Goal: Browse casually

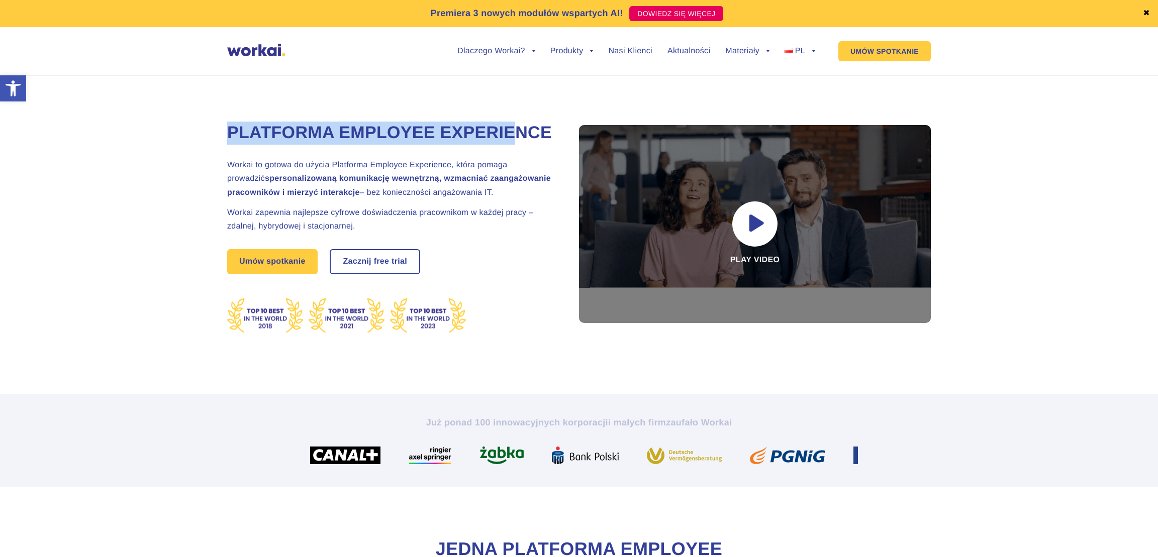
drag, startPoint x: 230, startPoint y: 121, endPoint x: 504, endPoint y: 142, distance: 274.6
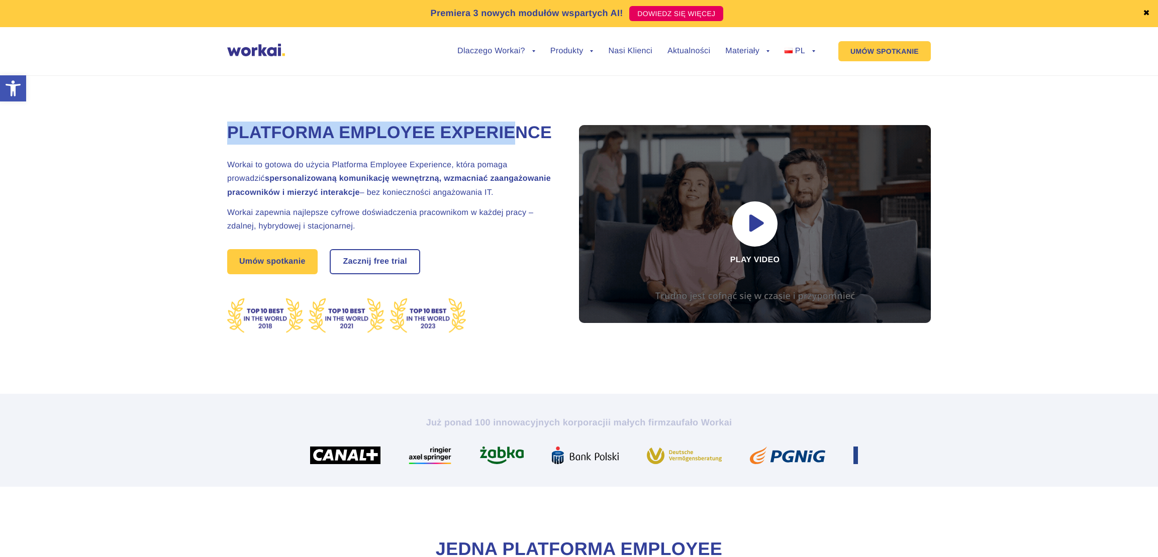
click at [521, 138] on div "Platforma Employee Experience Workai to gotowa do użycia Platforma Employee Exp…" at bounding box center [390, 253] width 327 height 281
drag, startPoint x: 489, startPoint y: 139, endPoint x: 528, endPoint y: 136, distance: 38.8
click at [490, 139] on h1 "Platforma Employee Experience" at bounding box center [390, 133] width 327 height 23
drag, startPoint x: 544, startPoint y: 133, endPoint x: 275, endPoint y: 135, distance: 269.3
click at [277, 135] on h1 "Platforma Employee Experience" at bounding box center [390, 133] width 327 height 23
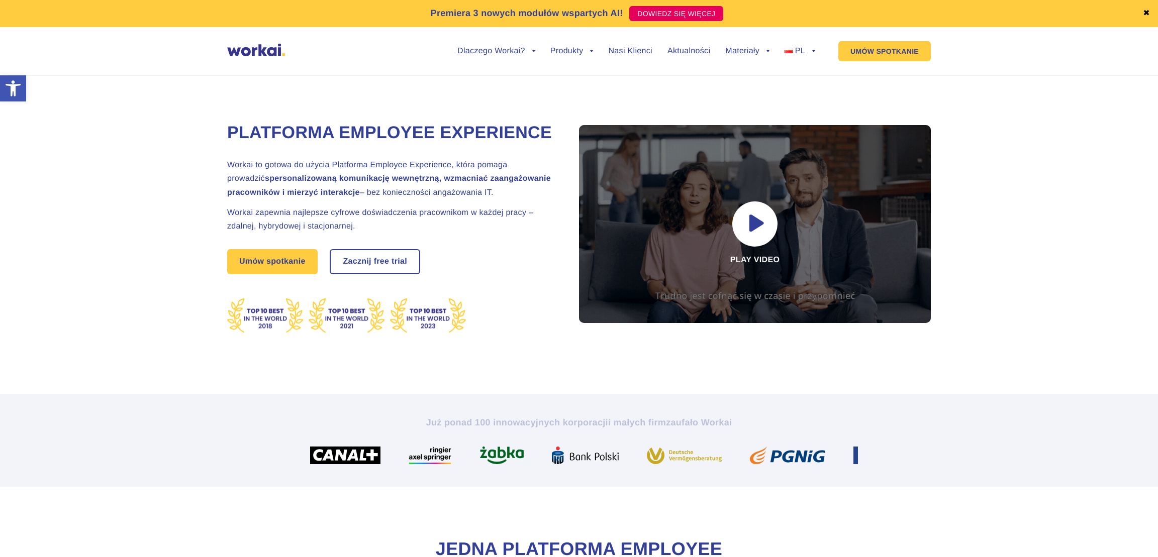
click at [275, 135] on h1 "Platforma Employee Experience" at bounding box center [390, 133] width 327 height 23
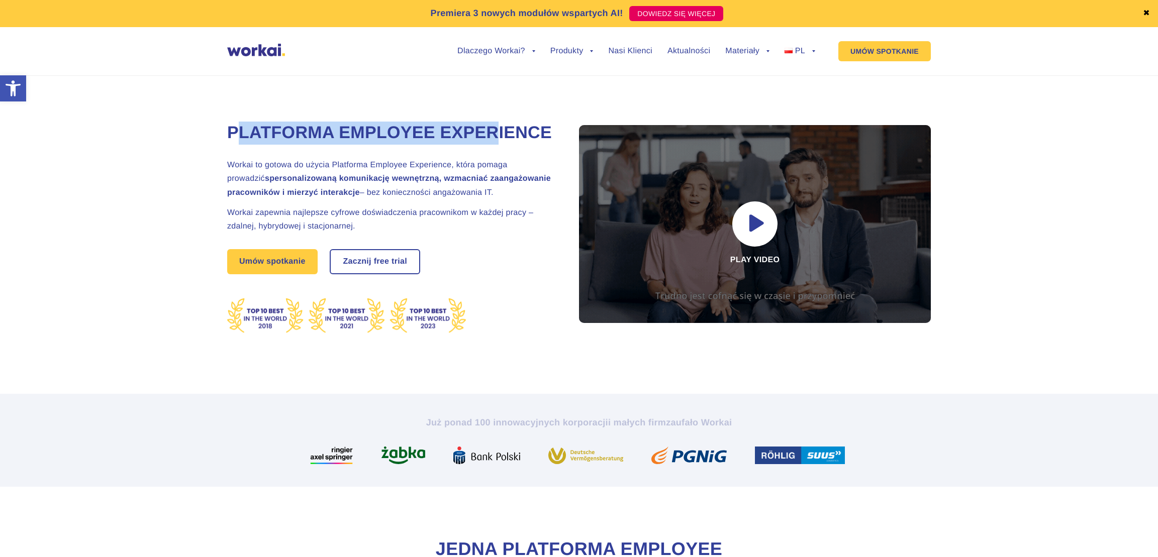
drag, startPoint x: 334, startPoint y: 133, endPoint x: 504, endPoint y: 143, distance: 169.6
click at [510, 142] on h1 "Platforma Employee Experience" at bounding box center [390, 133] width 327 height 23
click at [504, 143] on h1 "Platforma Employee Experience" at bounding box center [390, 133] width 327 height 23
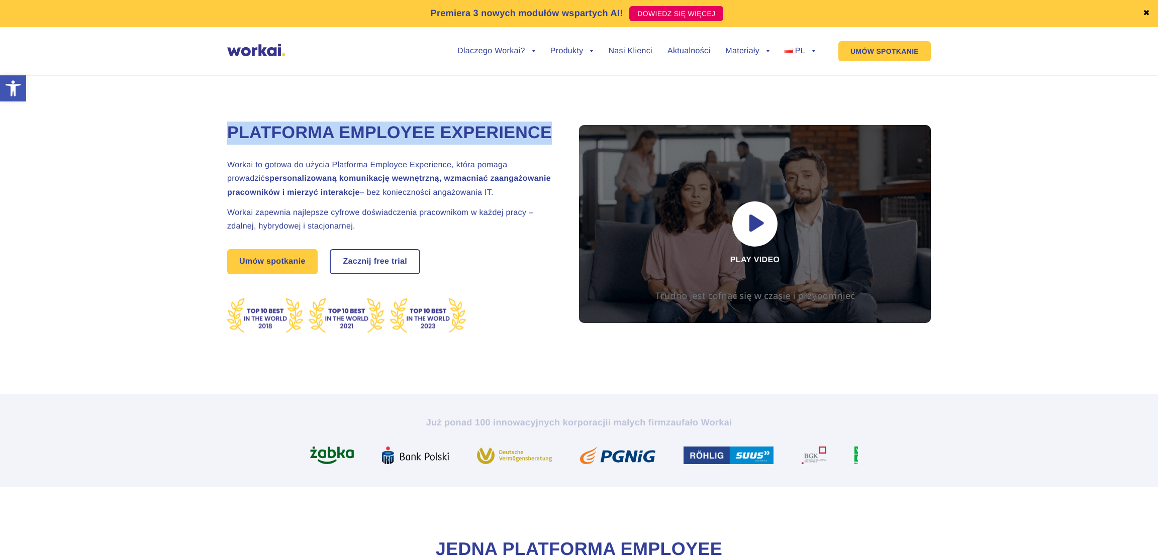
drag, startPoint x: 550, startPoint y: 135, endPoint x: 216, endPoint y: 124, distance: 334.3
click at [215, 124] on div "Platforma Employee Experience Workai to gotowa do użycia Platforma Employee Exp…" at bounding box center [578, 223] width 965 height 341
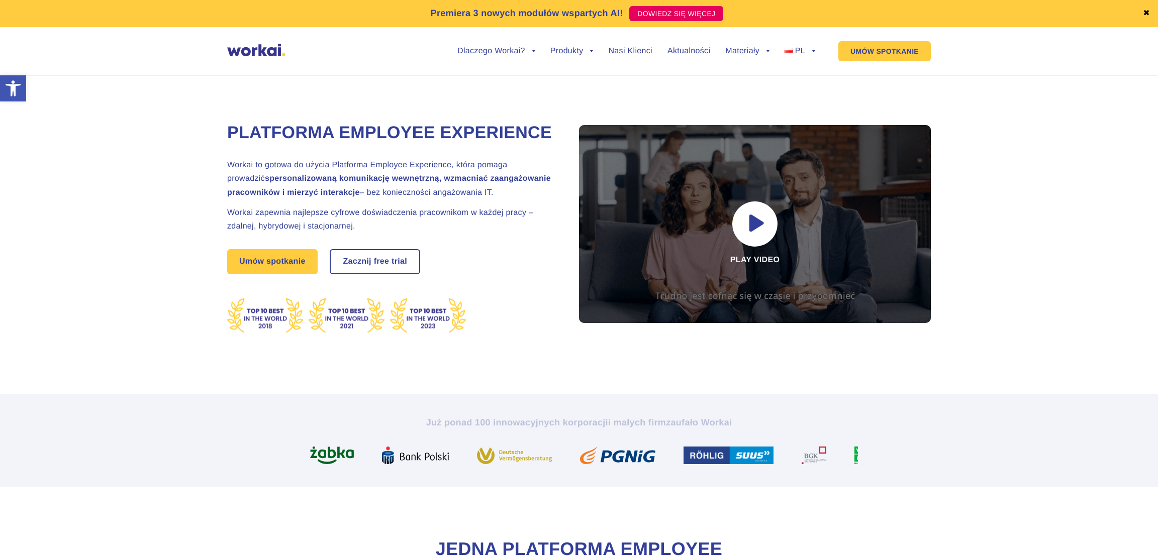
click at [236, 124] on h1 "Platforma Employee Experience" at bounding box center [390, 133] width 327 height 23
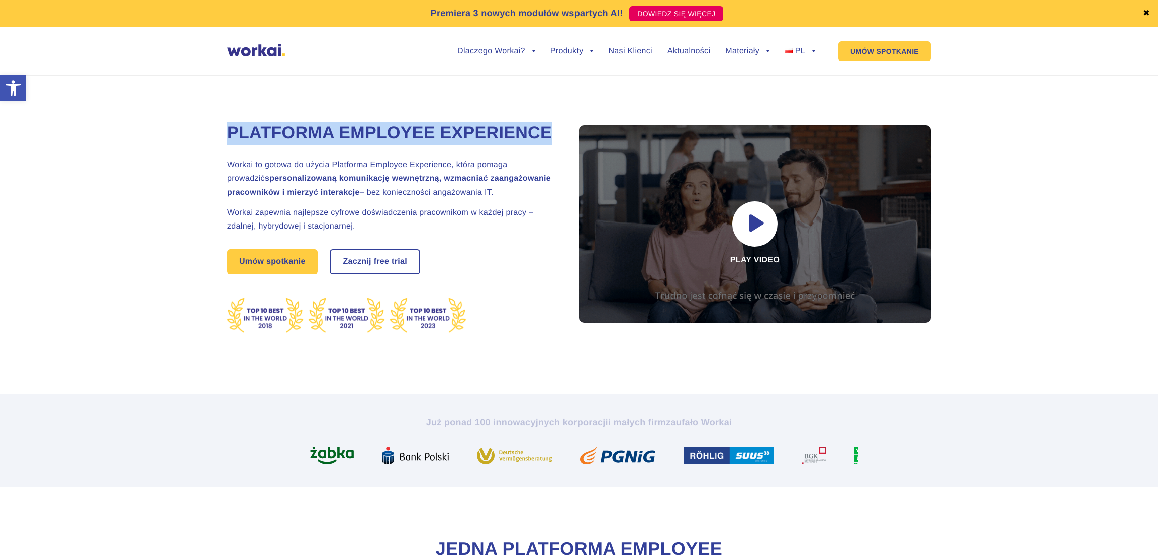
drag, startPoint x: 258, startPoint y: 122, endPoint x: 558, endPoint y: 138, distance: 300.9
click at [559, 137] on div "Platforma Employee Experience Workai to gotowa do użycia Platforma Employee Exp…" at bounding box center [578, 223] width 965 height 341
click at [564, 135] on div "Platforma Employee Experience Workai to gotowa do użycia Platforma Employee Exp…" at bounding box center [579, 223] width 704 height 341
drag, startPoint x: 545, startPoint y: 135, endPoint x: 189, endPoint y: 142, distance: 356.3
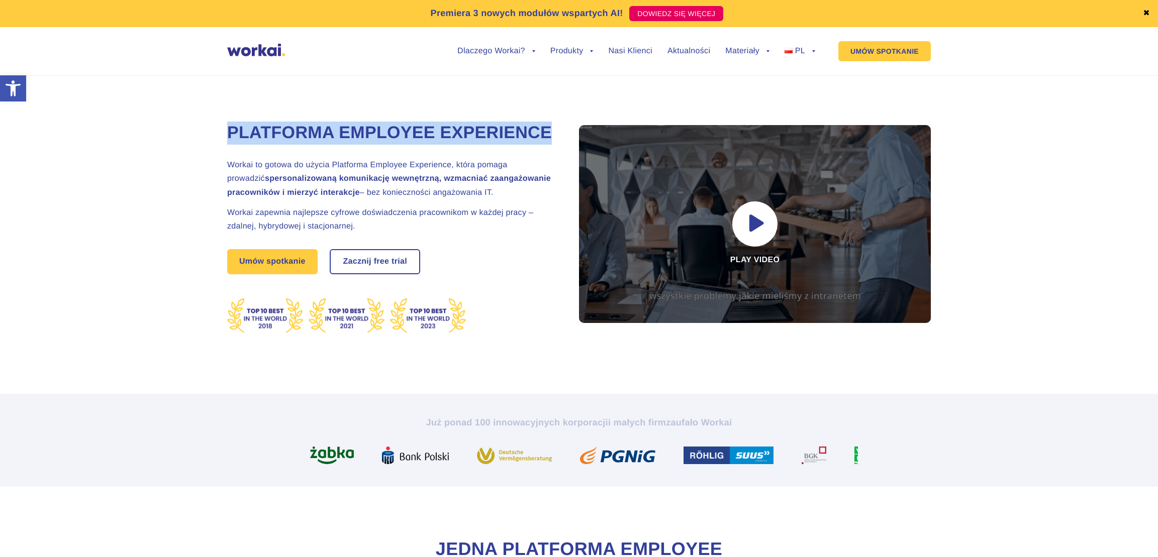
click at [190, 142] on div "Platforma Employee Experience Workai to gotowa do użycia Platforma Employee Exp…" at bounding box center [578, 223] width 965 height 341
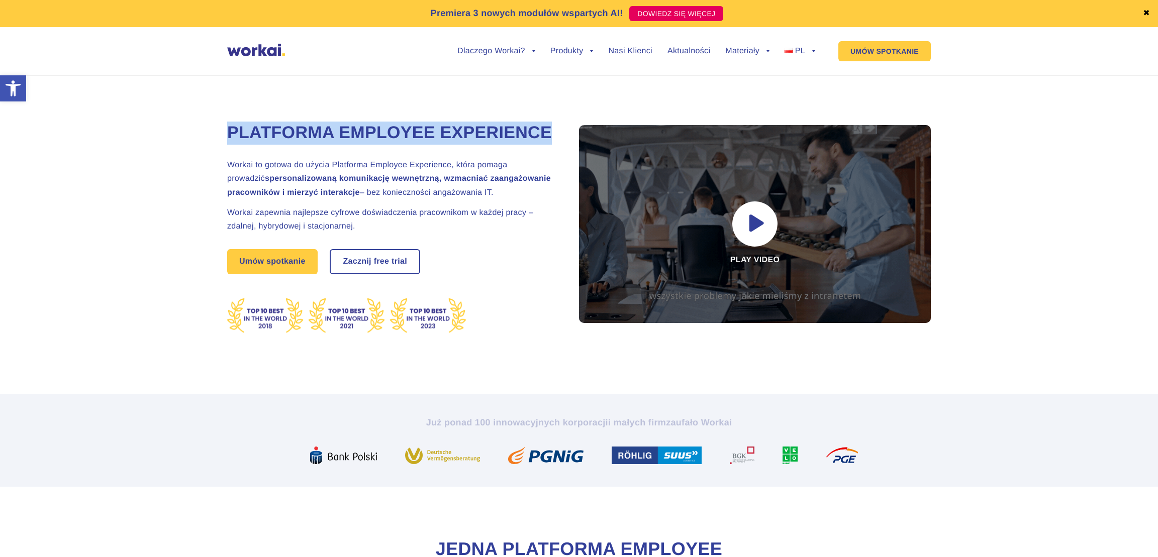
click at [232, 138] on h1 "Platforma Employee Experience" at bounding box center [390, 133] width 327 height 23
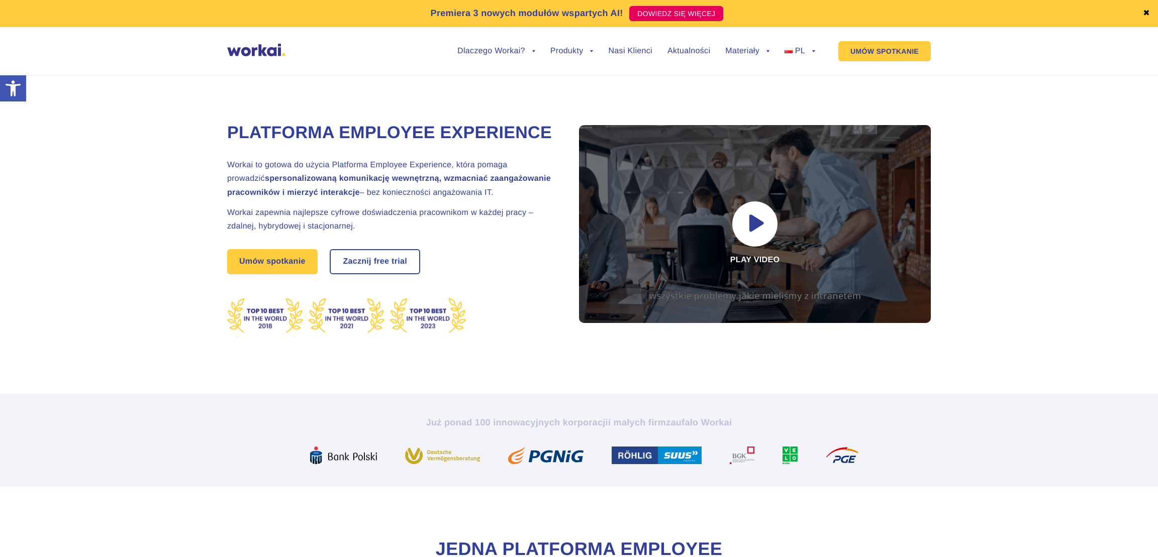
click at [214, 137] on div "Platforma Employee Experience Workai to gotowa do użycia Platforma Employee Exp…" at bounding box center [578, 223] width 965 height 341
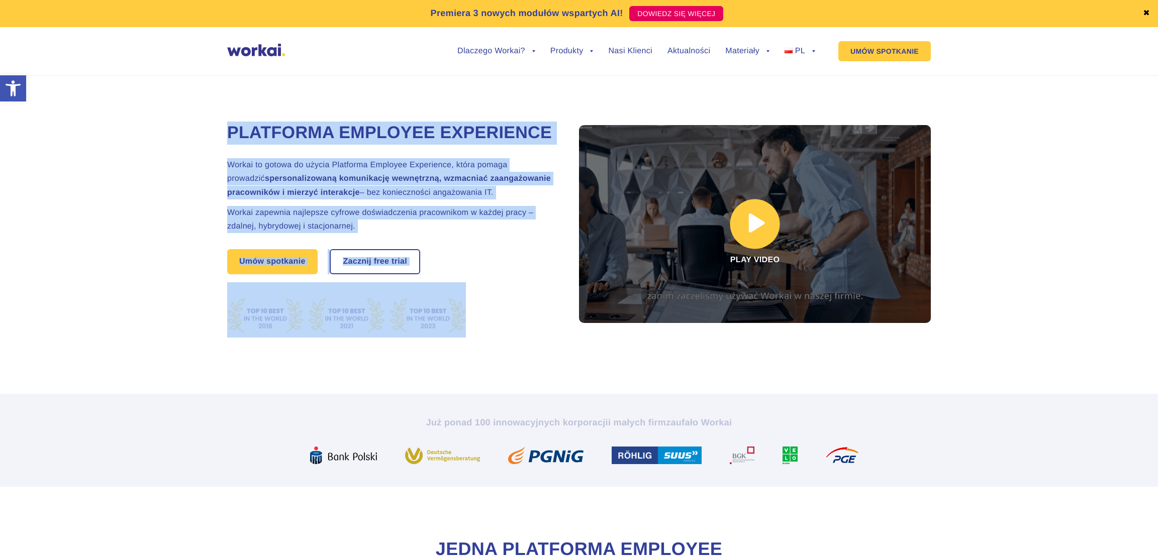
drag, startPoint x: 300, startPoint y: 133, endPoint x: 592, endPoint y: 135, distance: 292.0
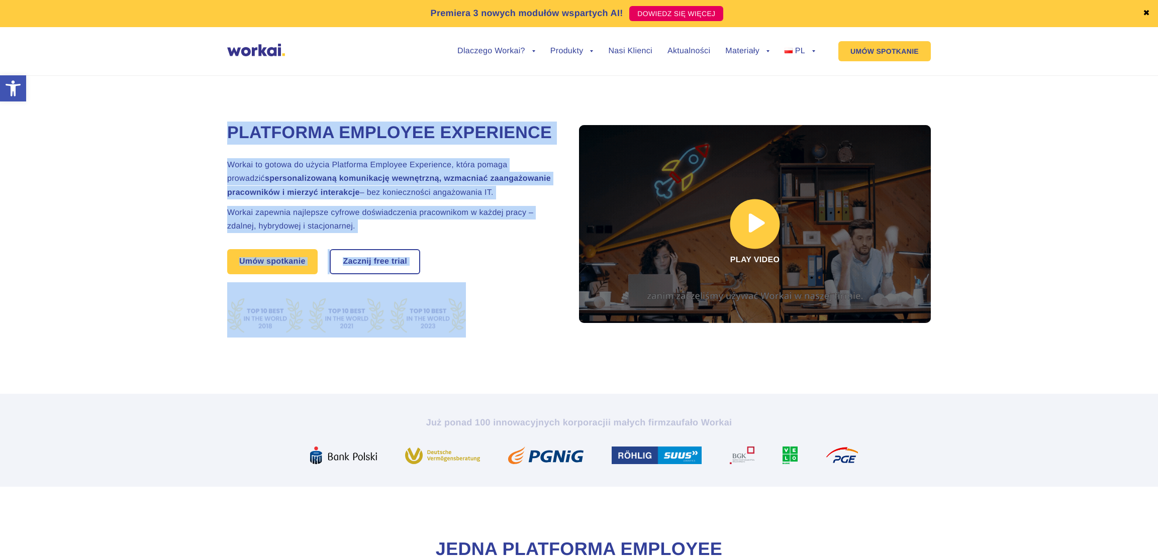
click at [592, 135] on div "Platforma Employee Experience Workai to gotowa do użycia Platforma Employee Exp…" at bounding box center [578, 223] width 965 height 341
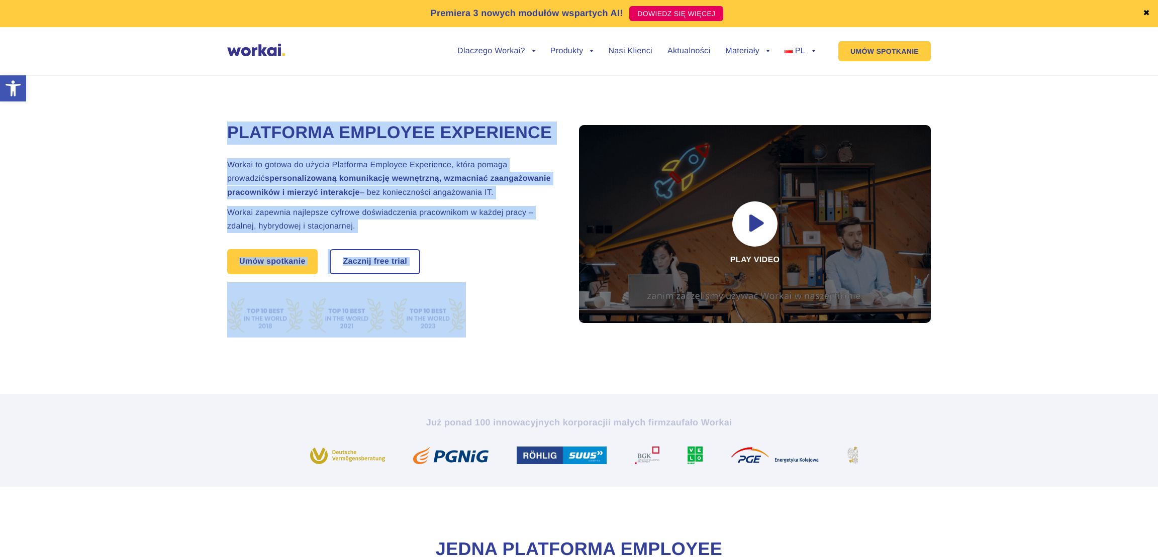
click at [538, 133] on h1 "Platforma Employee Experience" at bounding box center [390, 133] width 327 height 23
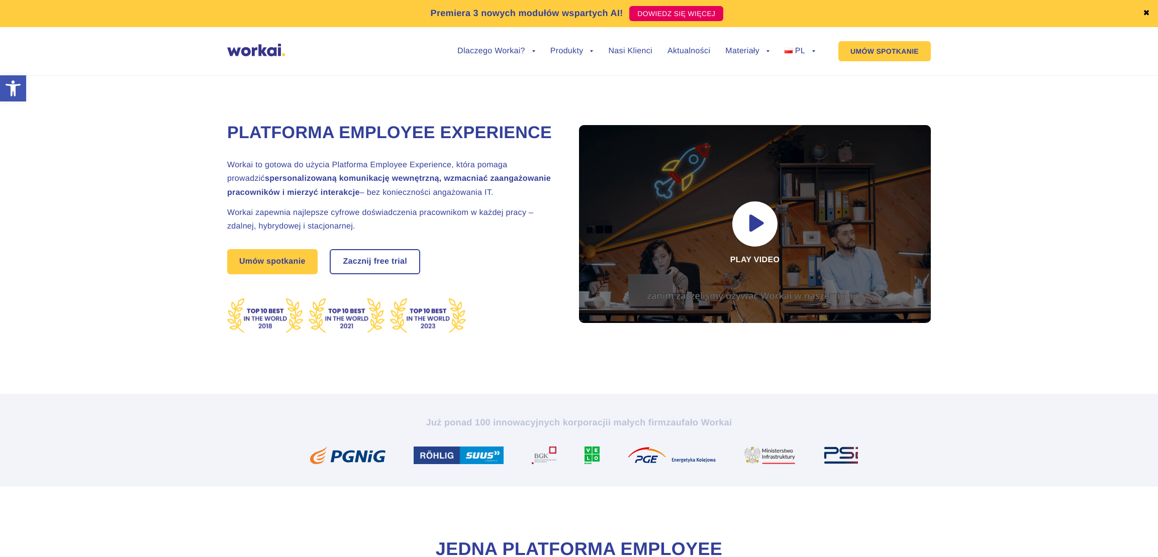
click at [1147, 13] on link "✖" at bounding box center [1146, 14] width 7 height 8
